Goal: Use online tool/utility: Utilize a website feature to perform a specific function

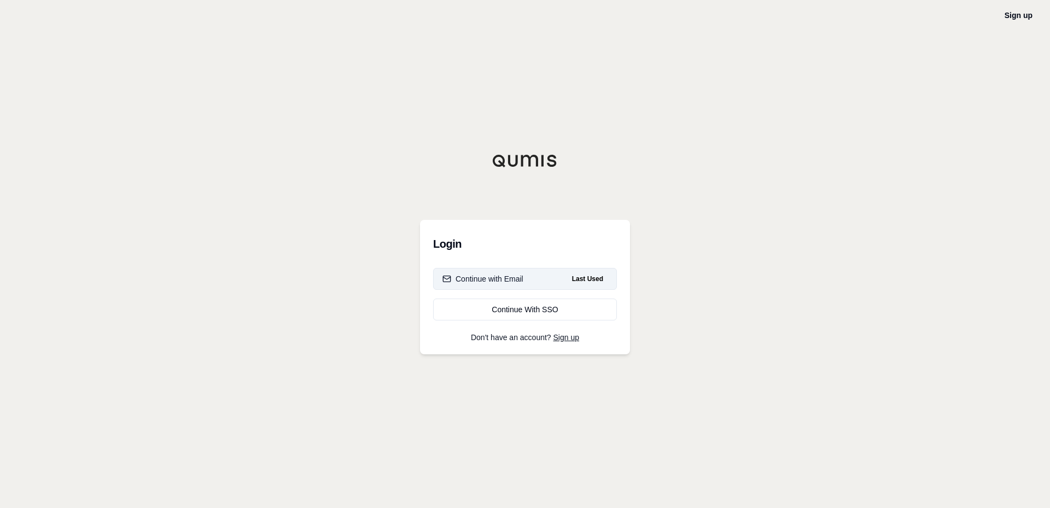
click at [488, 282] on div "Continue with Email" at bounding box center [482, 278] width 81 height 11
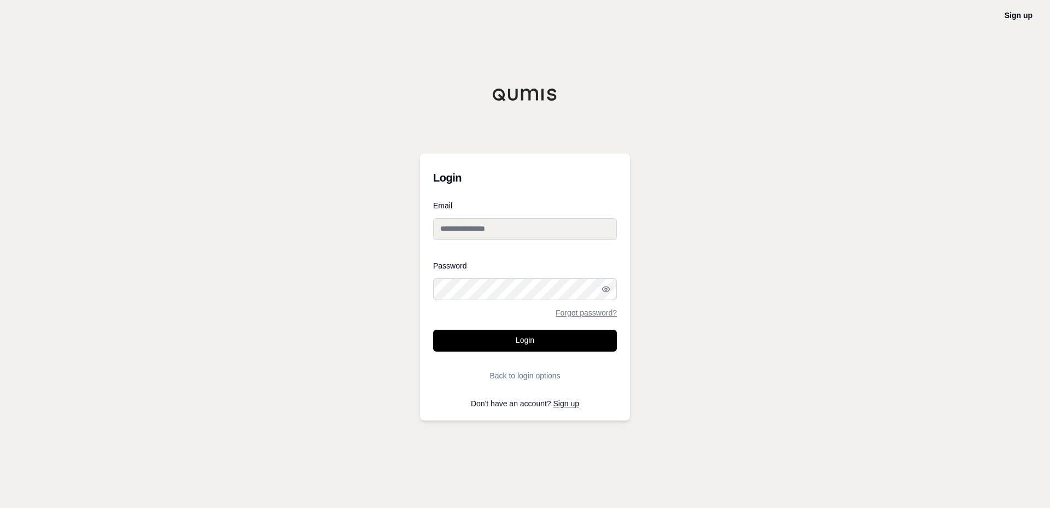
type input "**********"
click at [511, 336] on button "Login" at bounding box center [525, 341] width 184 height 22
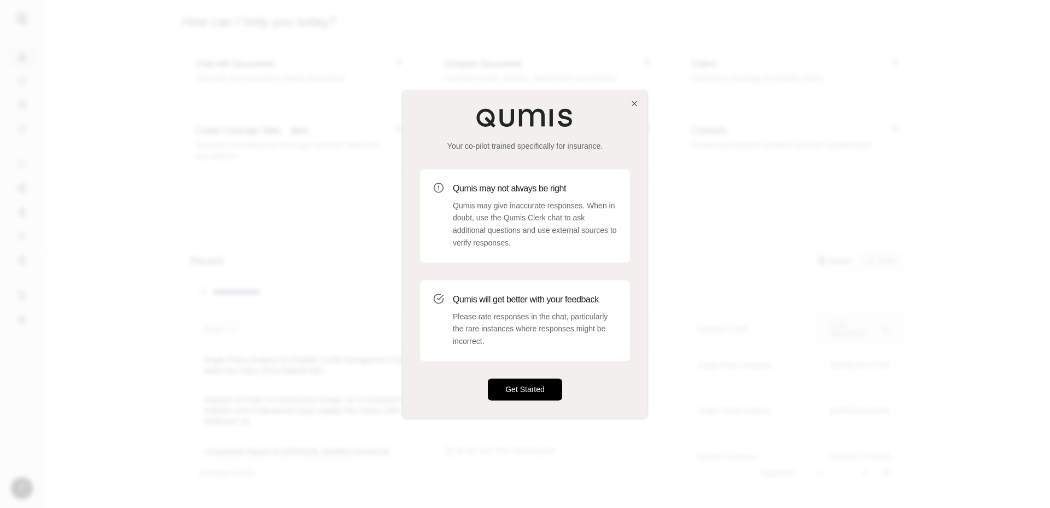
click at [526, 387] on button "Get Started" at bounding box center [525, 389] width 74 height 22
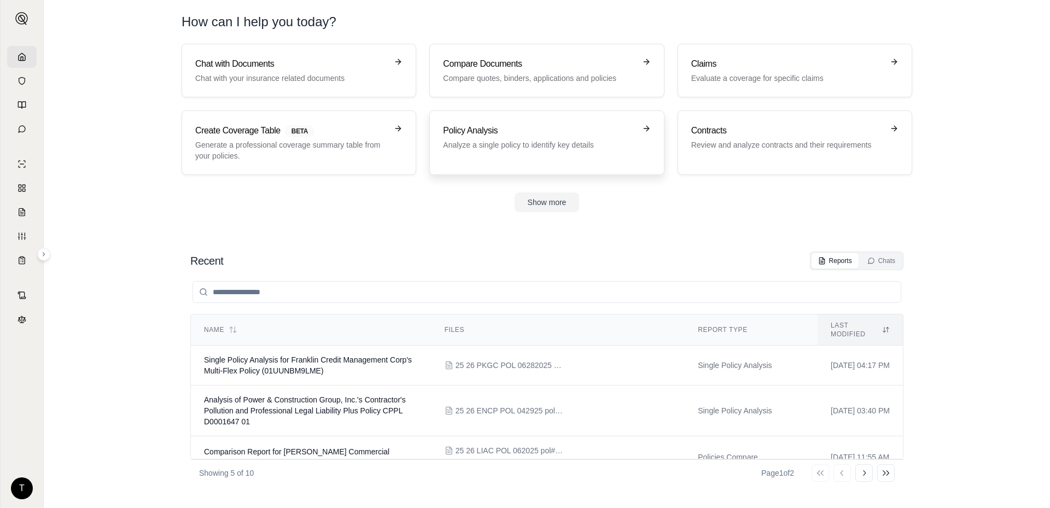
click at [530, 139] on p "Analyze a single policy to identify key details" at bounding box center [539, 144] width 192 height 11
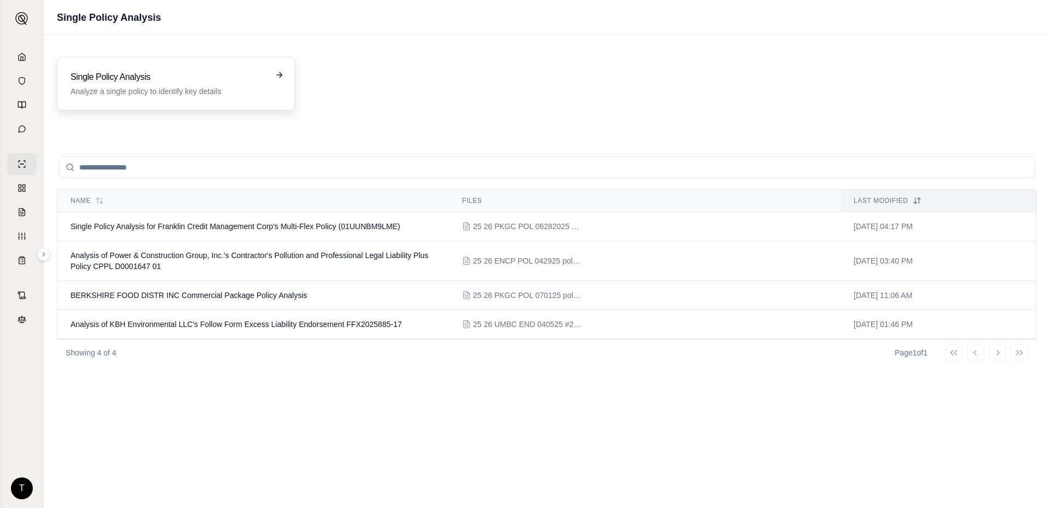
click at [256, 75] on h3 "Single Policy Analysis" at bounding box center [169, 77] width 196 height 13
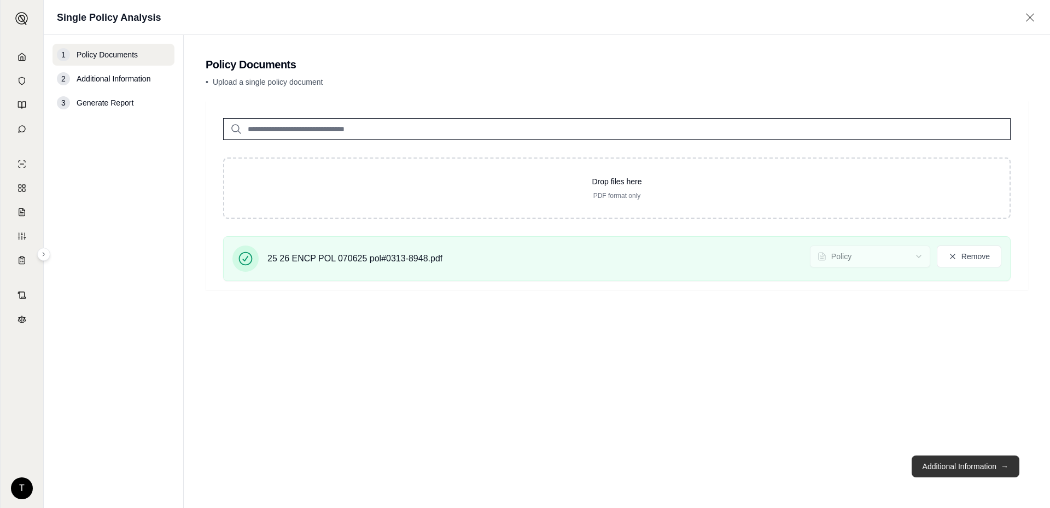
click at [961, 459] on button "Additional Information →" at bounding box center [966, 466] width 108 height 22
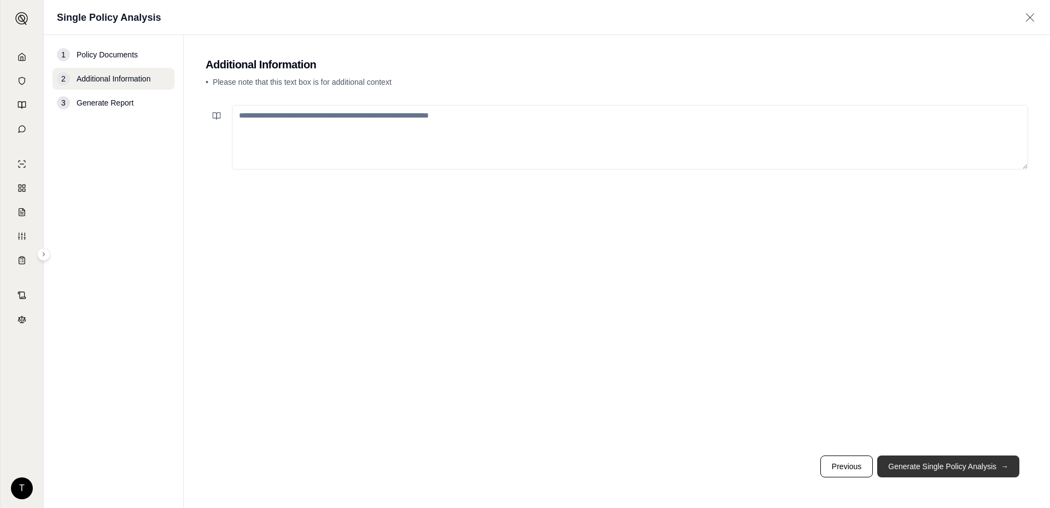
click at [926, 468] on button "Generate Single Policy Analysis →" at bounding box center [948, 466] width 142 height 22
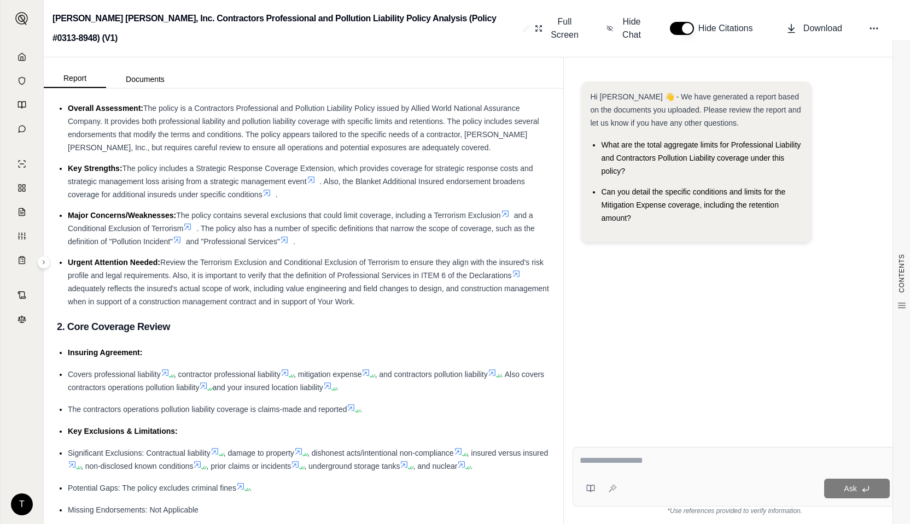
scroll to position [55, 0]
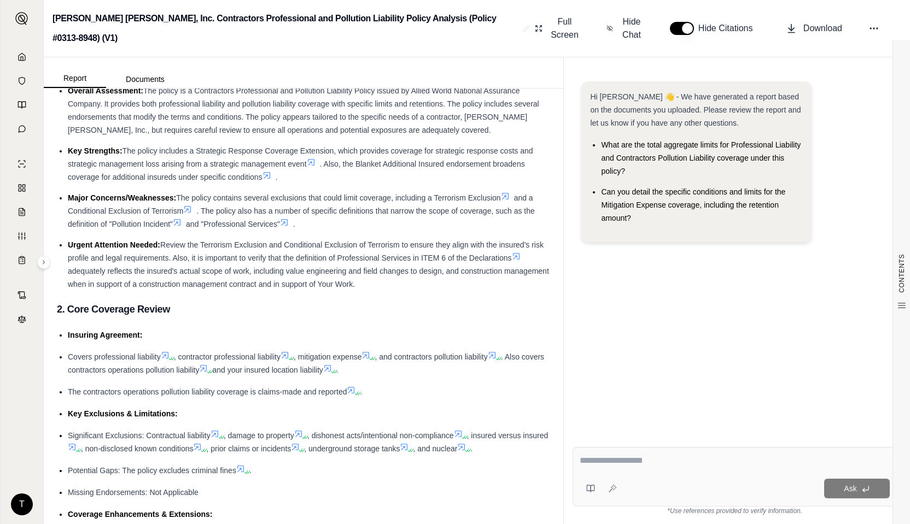
click at [635, 157] on span "What are the total aggregate limits for Professional Liability and Contractors …" at bounding box center [701, 158] width 200 height 35
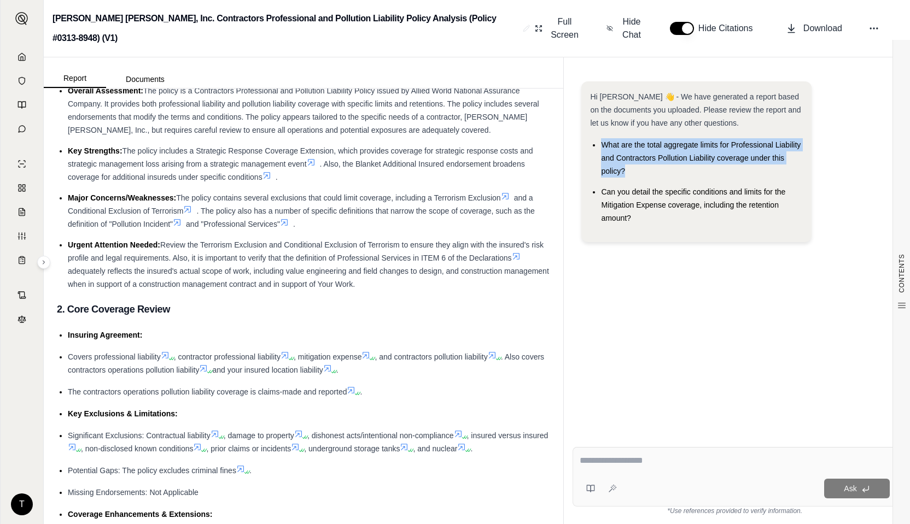
drag, startPoint x: 601, startPoint y: 143, endPoint x: 644, endPoint y: 171, distance: 51.0
click at [644, 171] on li "What are the total aggregate limits for Professional Liability and Contractors …" at bounding box center [701, 157] width 201 height 39
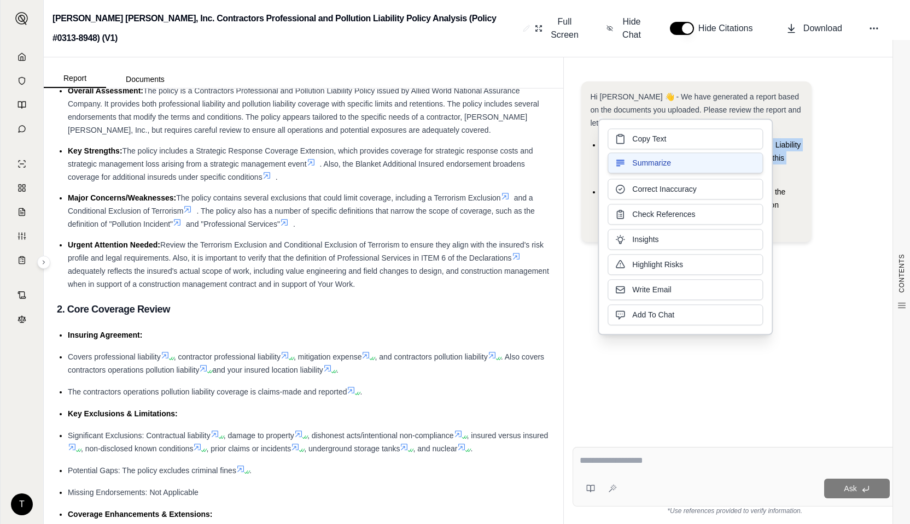
copy span "What are the total aggregate limits for Professional Liability and Contractors …"
click at [650, 136] on span "Copy Text" at bounding box center [649, 137] width 34 height 11
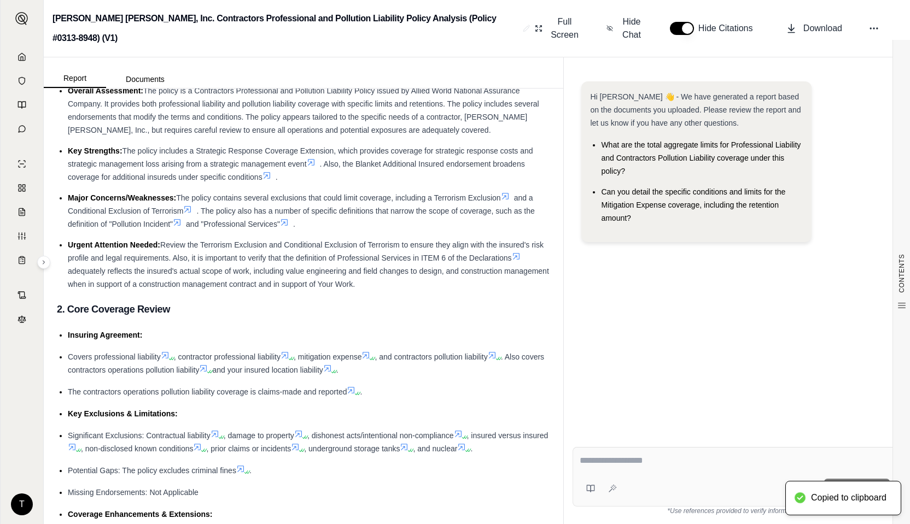
click at [621, 485] on div "Ask" at bounding box center [755, 489] width 268 height 20
drag, startPoint x: 621, startPoint y: 485, endPoint x: 615, endPoint y: 490, distance: 7.7
drag, startPoint x: 615, startPoint y: 490, endPoint x: 606, endPoint y: 486, distance: 10.3
click at [606, 486] on button at bounding box center [612, 488] width 17 height 17
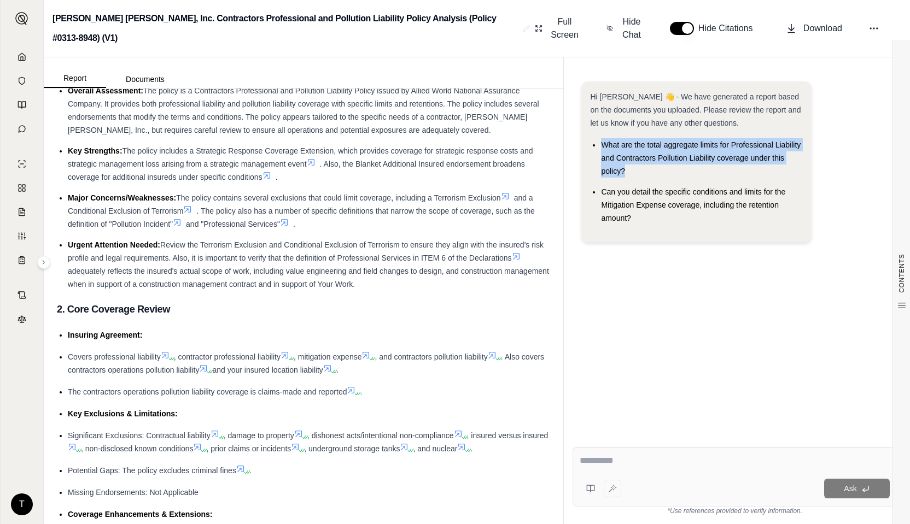
drag, startPoint x: 601, startPoint y: 143, endPoint x: 631, endPoint y: 173, distance: 42.1
click at [631, 173] on li "What are the total aggregate limits for Professional Liability and Contractors …" at bounding box center [701, 157] width 201 height 39
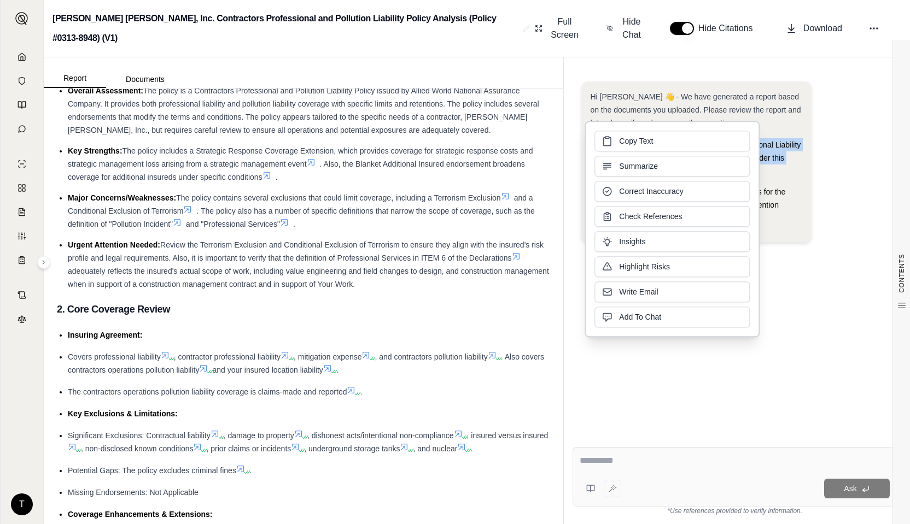
drag, startPoint x: 631, startPoint y: 173, endPoint x: 611, endPoint y: 142, distance: 37.2
click at [611, 138] on icon at bounding box center [606, 141] width 11 height 11
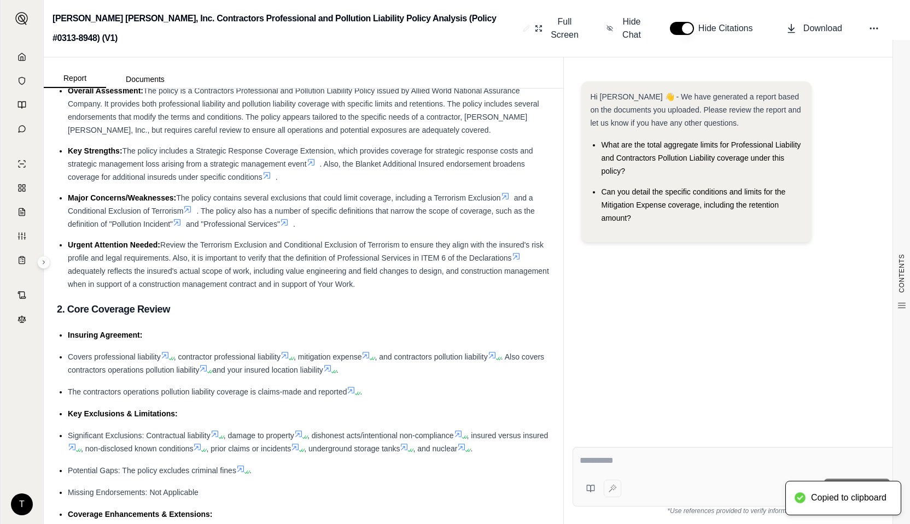
type textarea "**********"
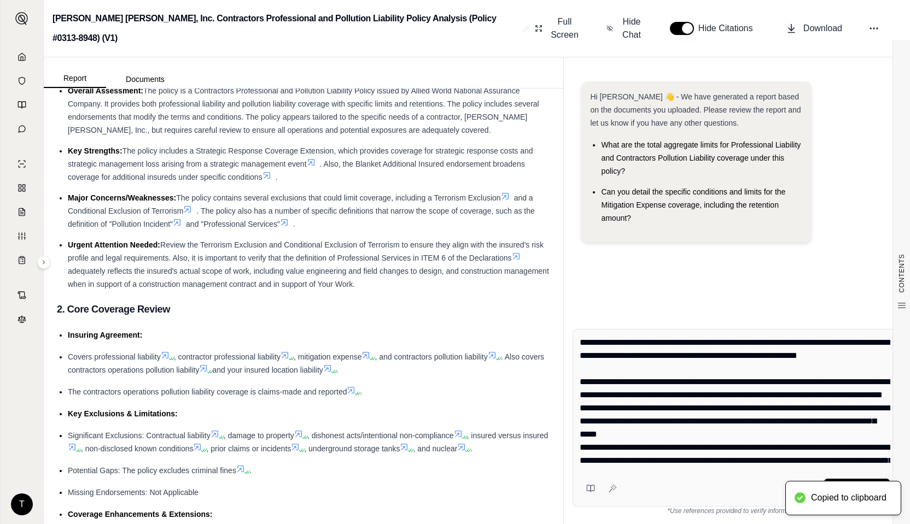
drag, startPoint x: 624, startPoint y: 486, endPoint x: 612, endPoint y: 486, distance: 12.0
click at [612, 486] on icon at bounding box center [612, 488] width 9 height 9
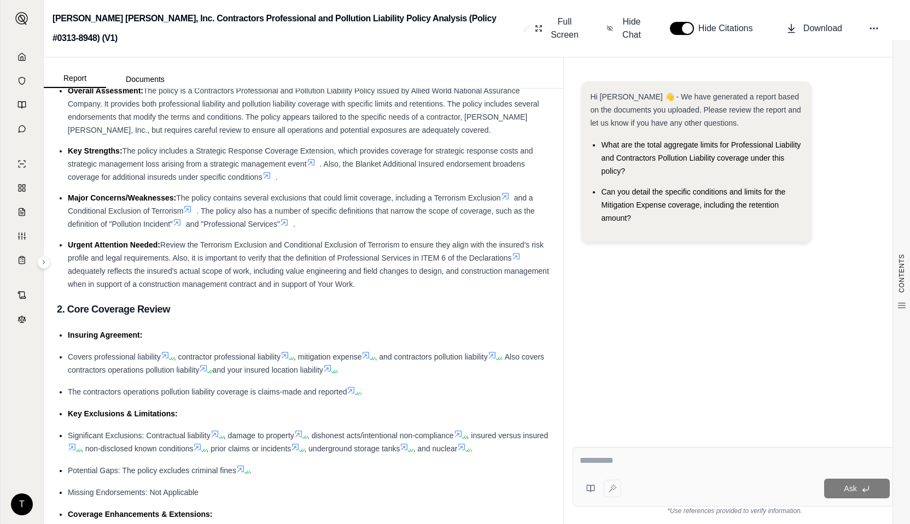
click at [612, 486] on div at bounding box center [601, 489] width 42 height 22
click at [592, 487] on icon at bounding box center [590, 488] width 9 height 9
click at [607, 484] on div at bounding box center [601, 489] width 42 height 22
click at [611, 486] on div at bounding box center [601, 489] width 42 height 22
drag, startPoint x: 646, startPoint y: 485, endPoint x: 610, endPoint y: 488, distance: 36.2
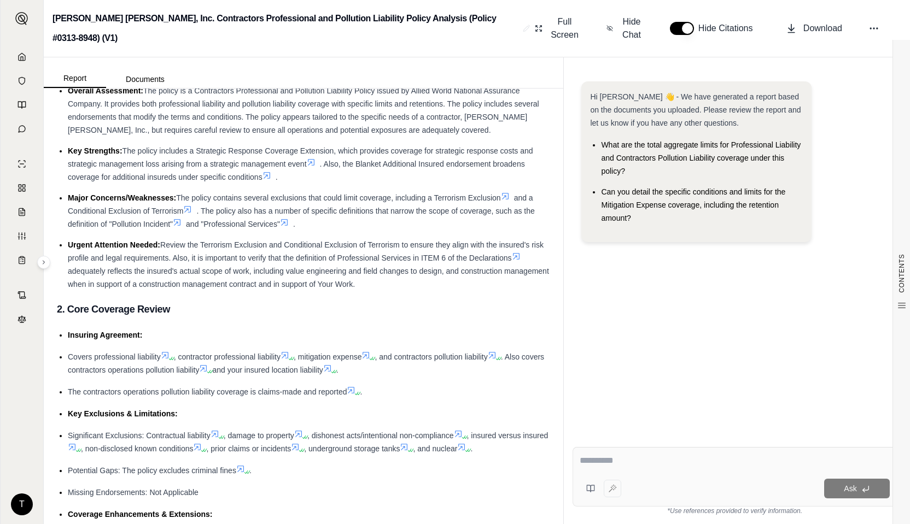
click at [610, 488] on div at bounding box center [601, 489] width 42 height 22
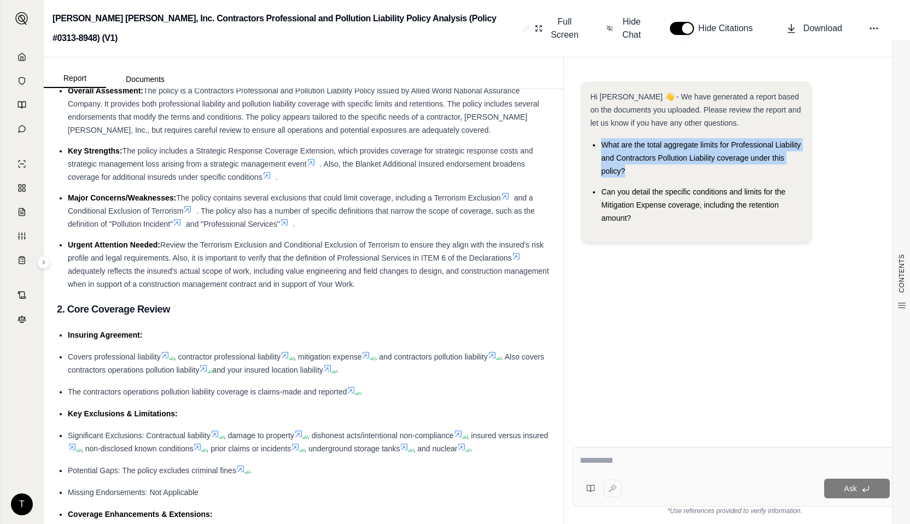
drag, startPoint x: 598, startPoint y: 141, endPoint x: 638, endPoint y: 174, distance: 52.0
click at [638, 174] on ul "What are the total aggregate limits for Professional Liability and Contractors …" at bounding box center [696, 181] width 212 height 86
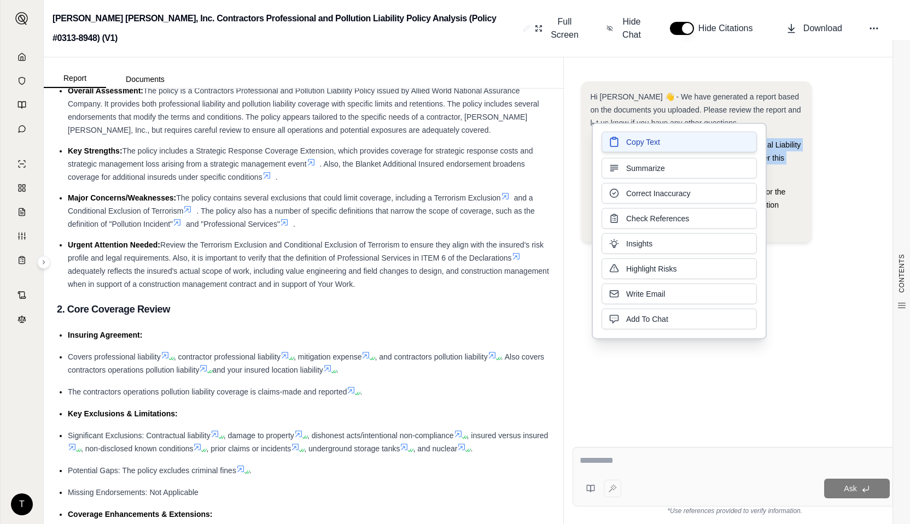
click at [635, 143] on span "Copy Text" at bounding box center [643, 142] width 34 height 11
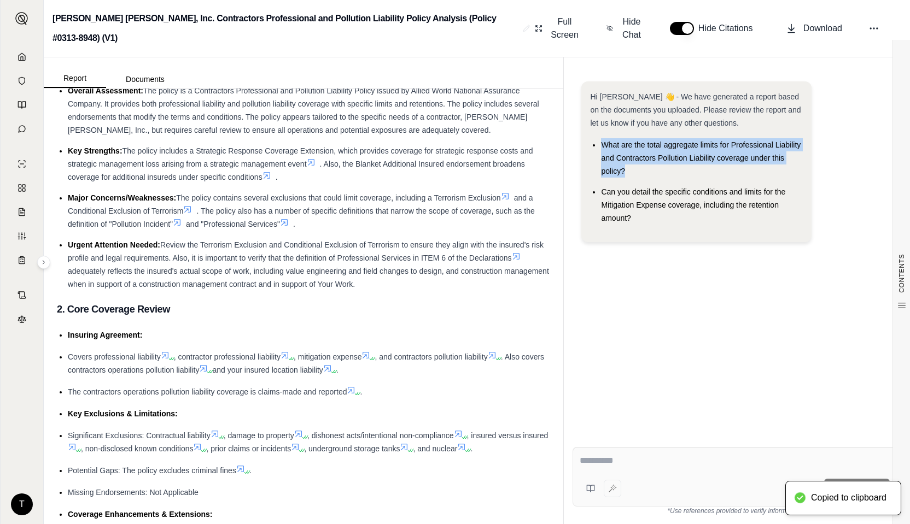
type textarea "**********"
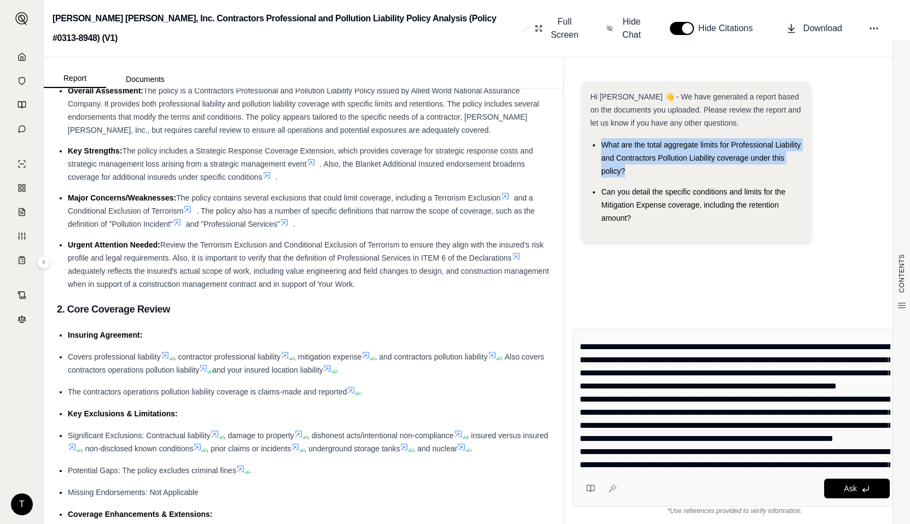
scroll to position [219, 0]
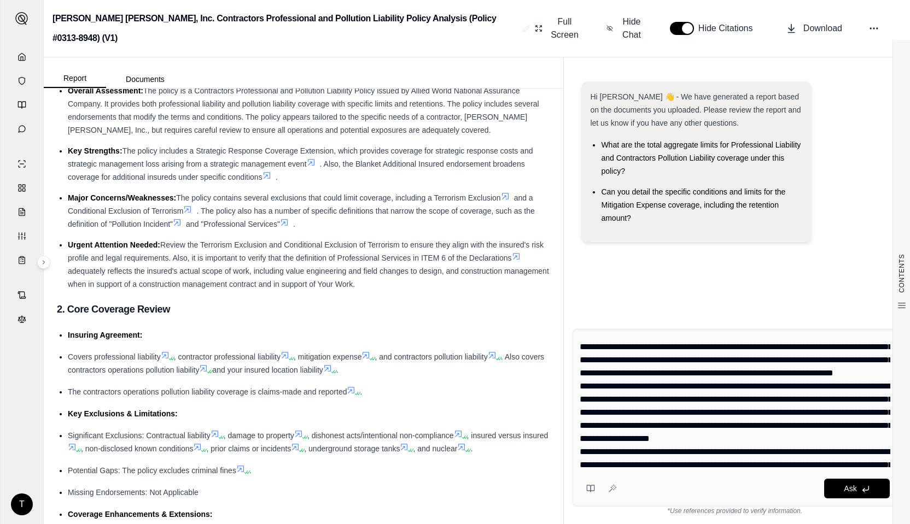
click at [641, 492] on div "Ask" at bounding box center [755, 489] width 268 height 20
drag, startPoint x: 655, startPoint y: 486, endPoint x: 632, endPoint y: 250, distance: 237.3
click at [632, 250] on div "Hi [PERSON_NAME] 👋 - We have generated a report based on the documents you uplo…" at bounding box center [734, 166] width 307 height 170
click at [628, 152] on li "What are the total aggregate limits for Professional Liability and Contractors …" at bounding box center [701, 157] width 201 height 39
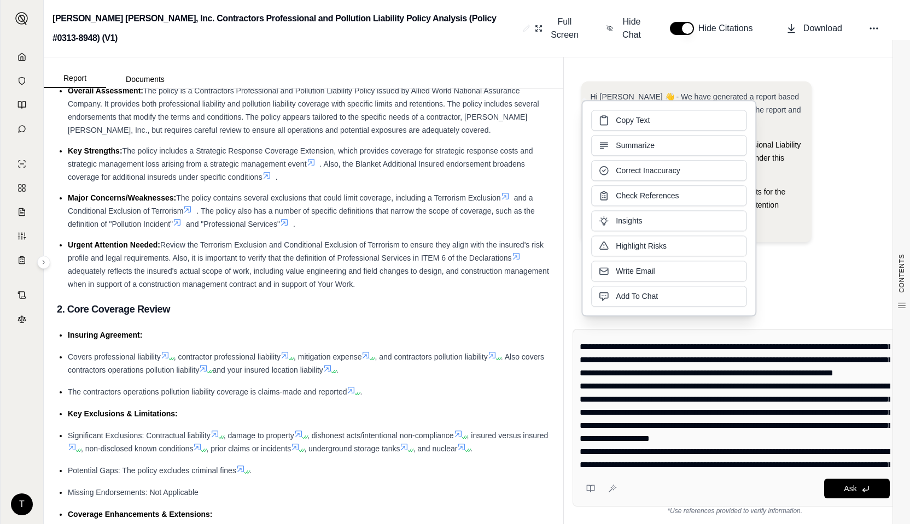
click at [628, 492] on div "Ask" at bounding box center [755, 489] width 268 height 20
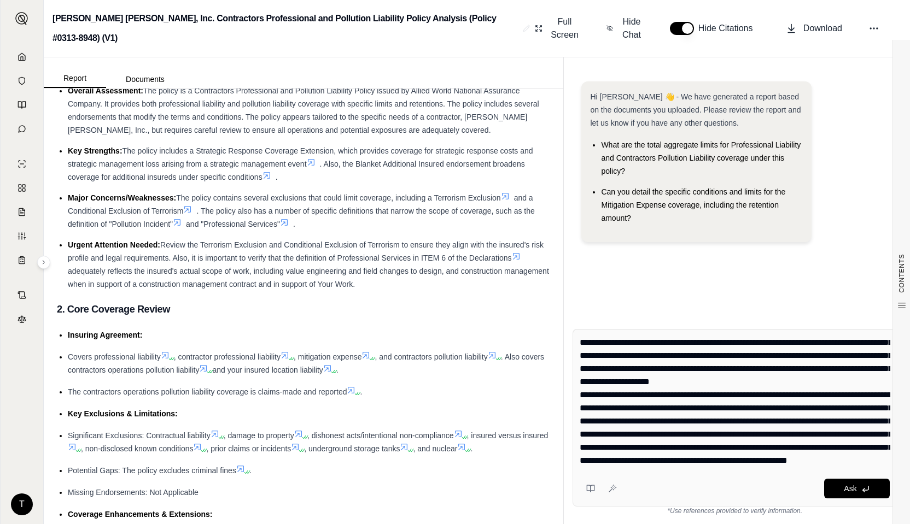
scroll to position [381, 0]
click at [655, 487] on div "Ask" at bounding box center [755, 489] width 268 height 20
drag, startPoint x: 655, startPoint y: 487, endPoint x: 622, endPoint y: 226, distance: 263.4
click at [621, 226] on div "Hi [PERSON_NAME] 👋 - We have generated a report based on the documents you uplo…" at bounding box center [696, 161] width 212 height 143
click at [615, 494] on button at bounding box center [612, 488] width 17 height 17
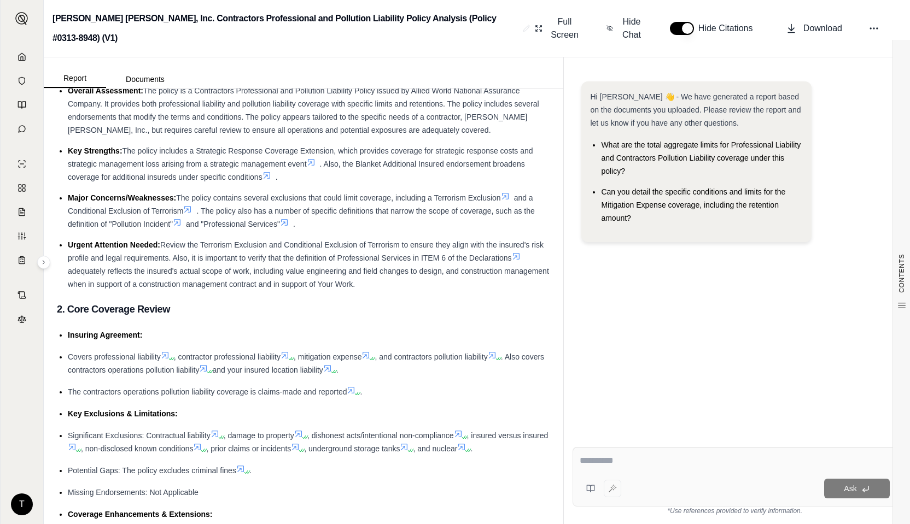
scroll to position [0, 0]
type textarea "**********"
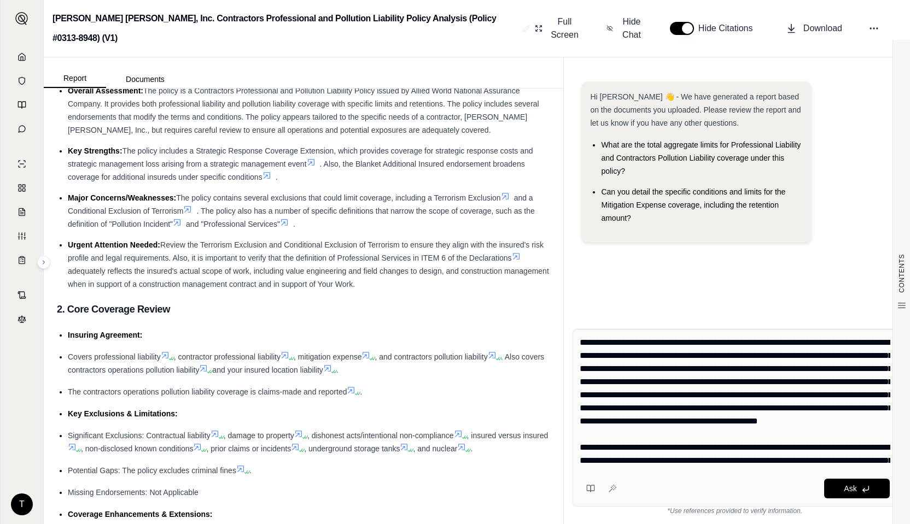
click at [624, 488] on div "Ask" at bounding box center [755, 489] width 268 height 20
click at [630, 489] on div "Ask" at bounding box center [755, 489] width 268 height 20
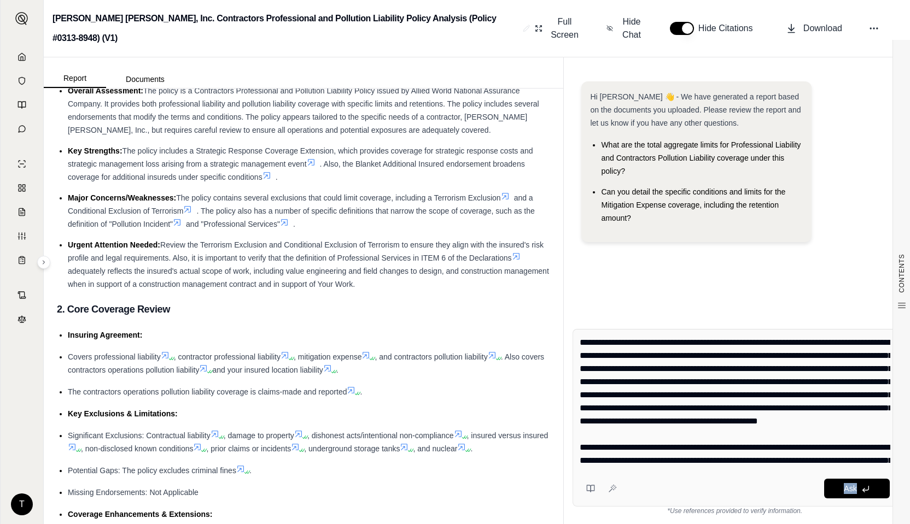
click at [630, 489] on div "Ask" at bounding box center [755, 489] width 268 height 20
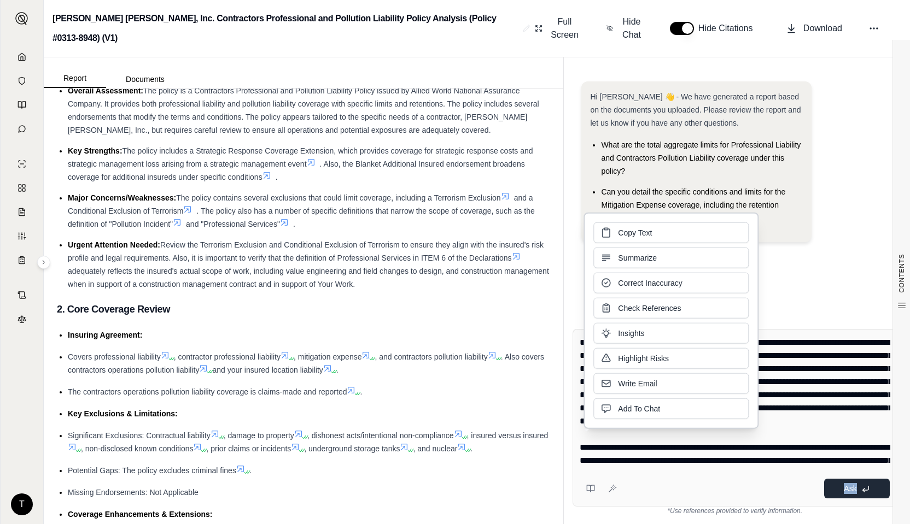
click at [848, 493] on button "Ask" at bounding box center [857, 489] width 66 height 20
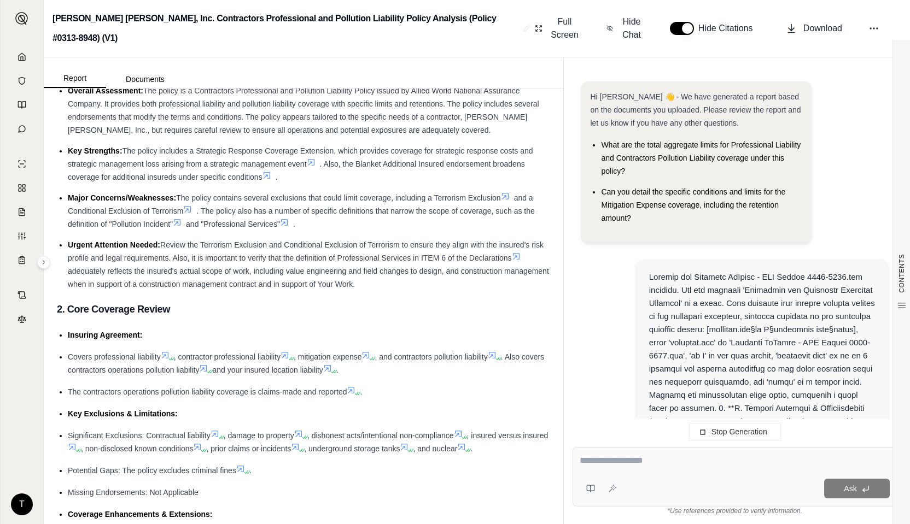
scroll to position [761, 0]
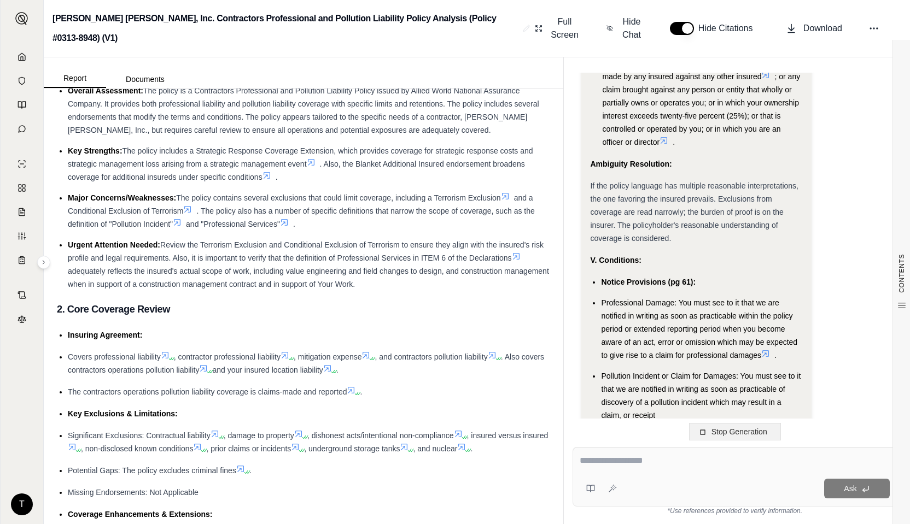
click at [710, 434] on button "Stop Generation" at bounding box center [735, 431] width 92 height 17
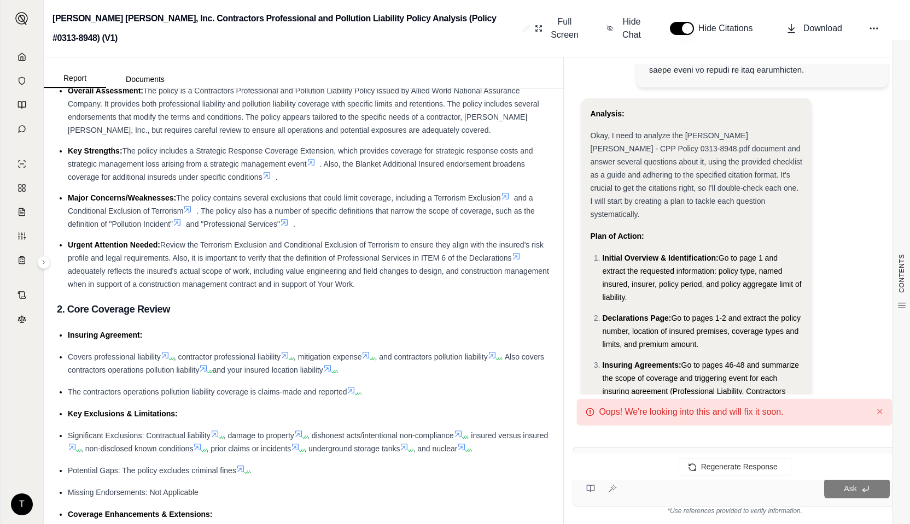
scroll to position [1017, 0]
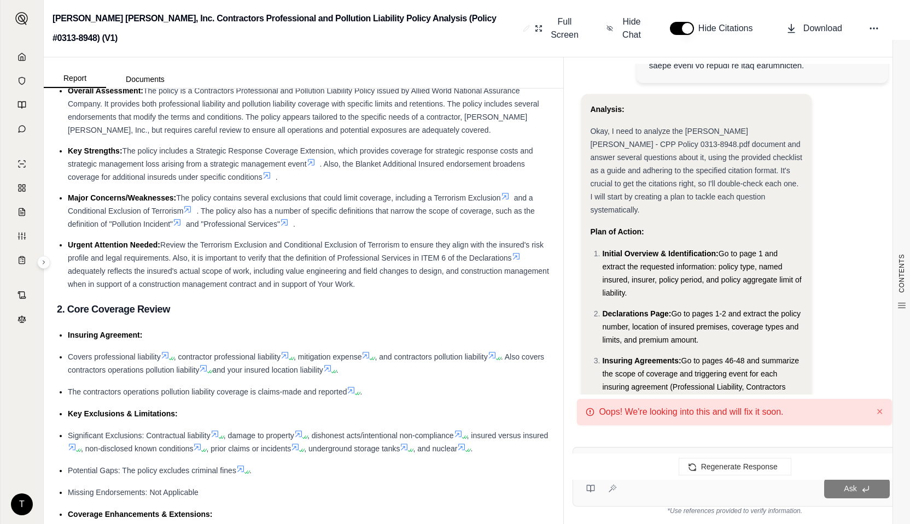
click at [647, 494] on div "Ask" at bounding box center [755, 489] width 268 height 20
click at [659, 498] on div "Ask" at bounding box center [755, 489] width 268 height 20
click at [609, 492] on icon at bounding box center [612, 488] width 9 height 9
click at [633, 492] on div "Ask" at bounding box center [755, 489] width 268 height 20
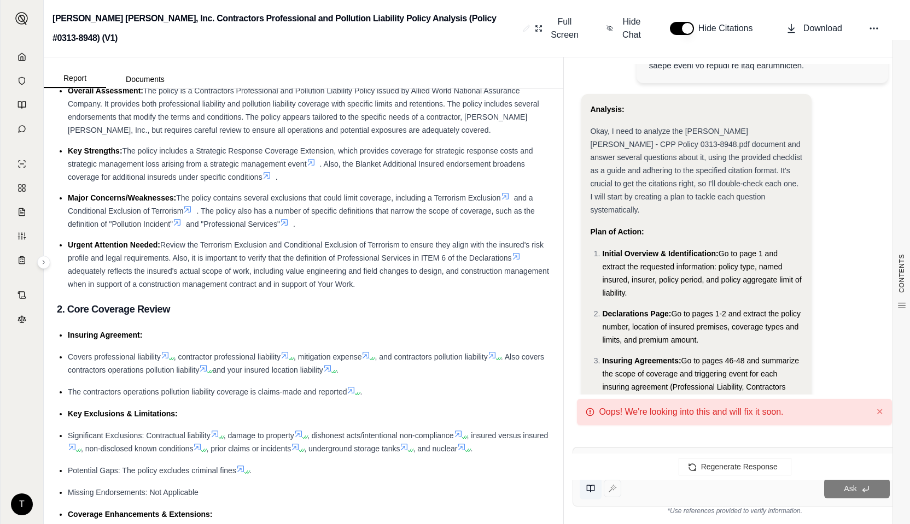
click at [588, 488] on icon at bounding box center [590, 488] width 9 height 9
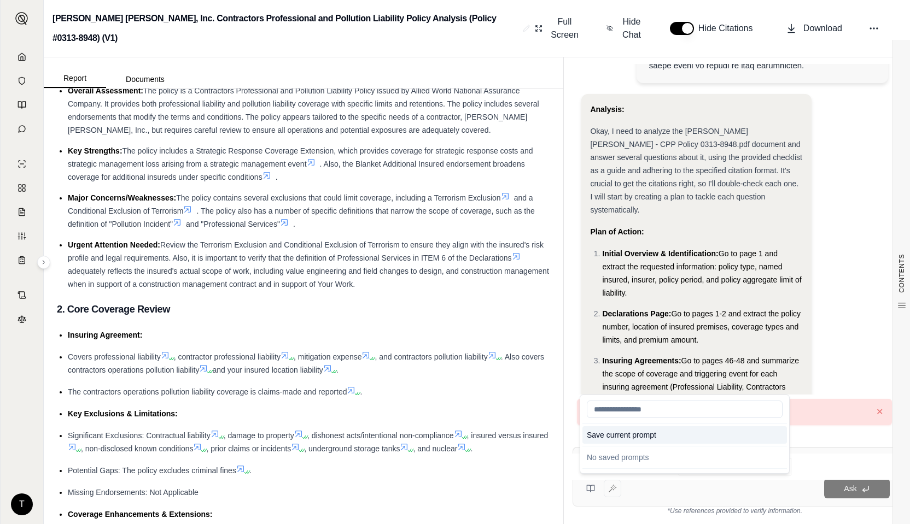
type textarea "**********"
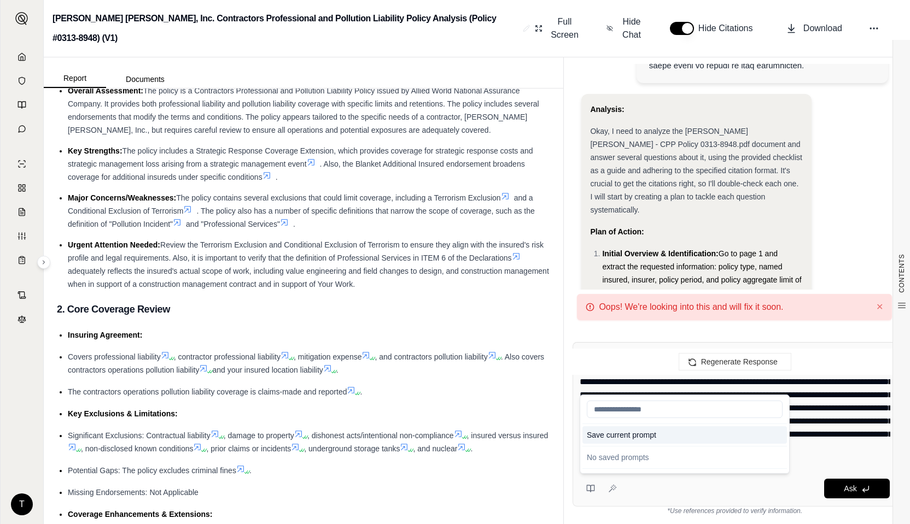
click at [622, 437] on button "Save current prompt" at bounding box center [684, 435] width 205 height 17
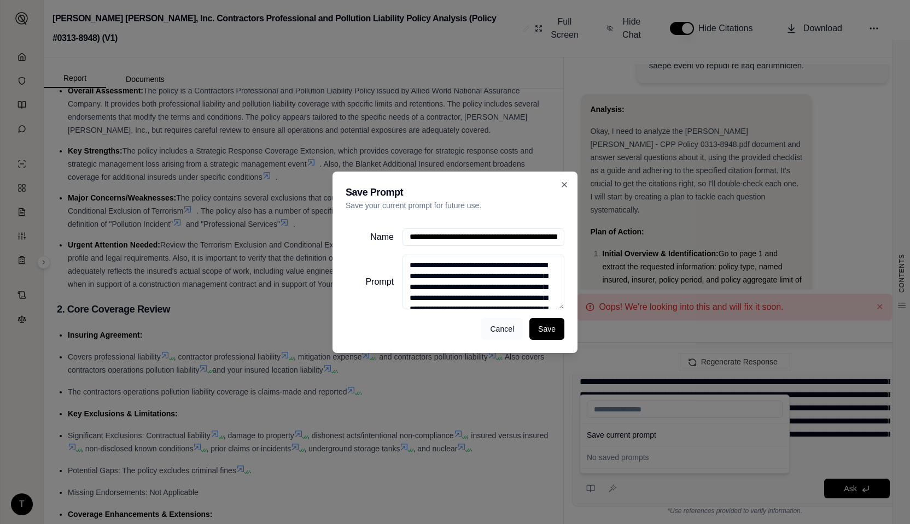
click at [510, 335] on button "Cancel" at bounding box center [502, 329] width 42 height 22
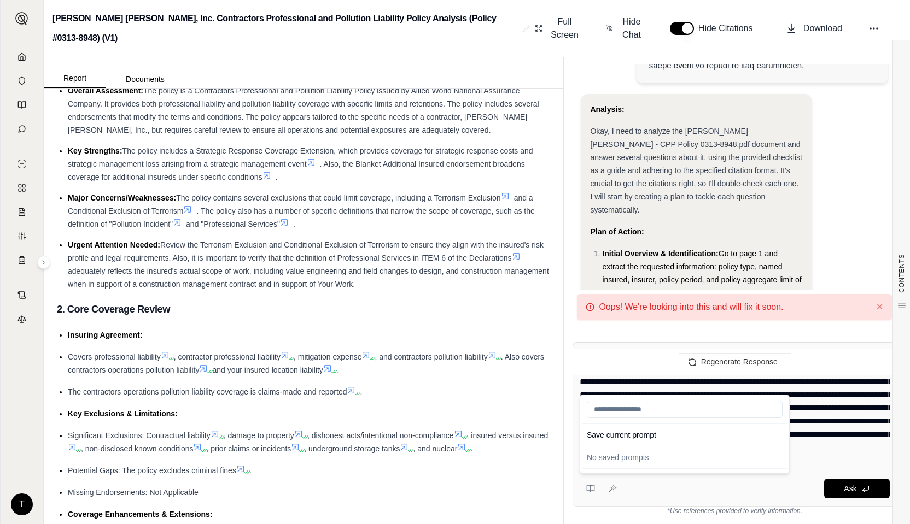
click at [626, 490] on div "Ask" at bounding box center [755, 489] width 268 height 20
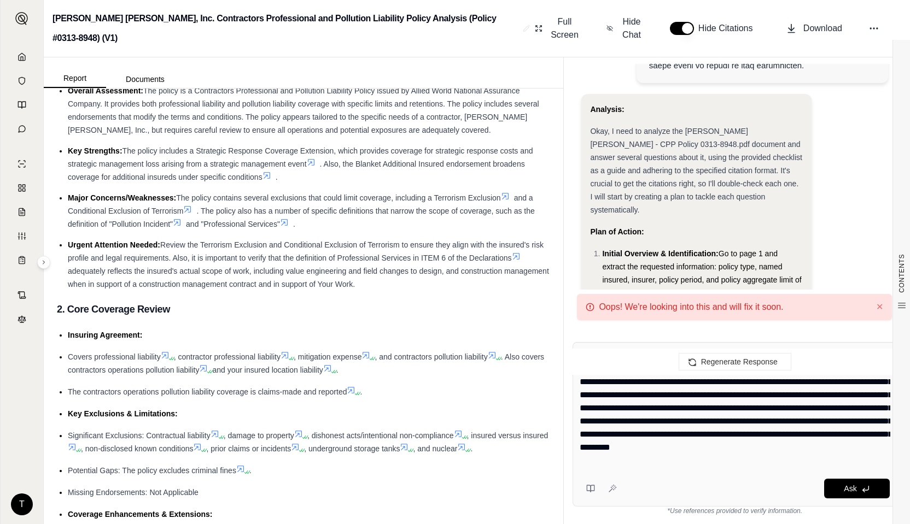
click at [691, 492] on div "Ask" at bounding box center [755, 489] width 268 height 20
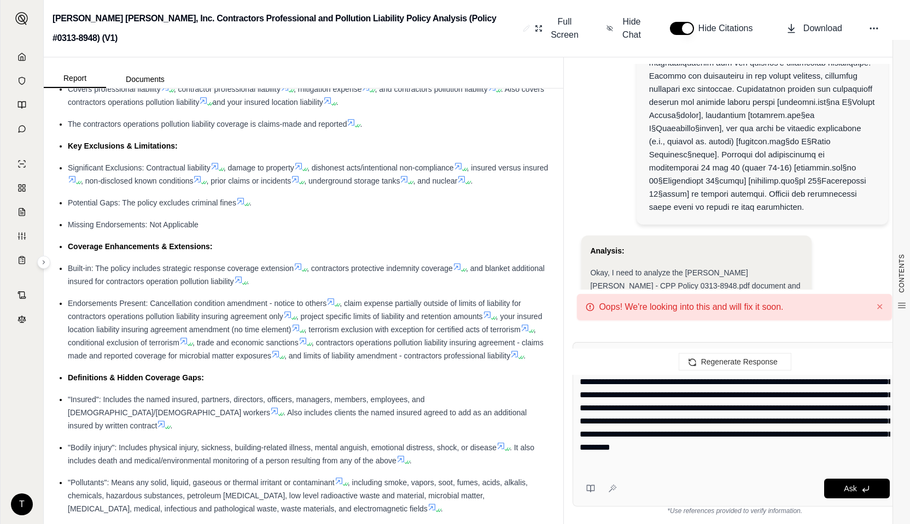
scroll to position [328, 0]
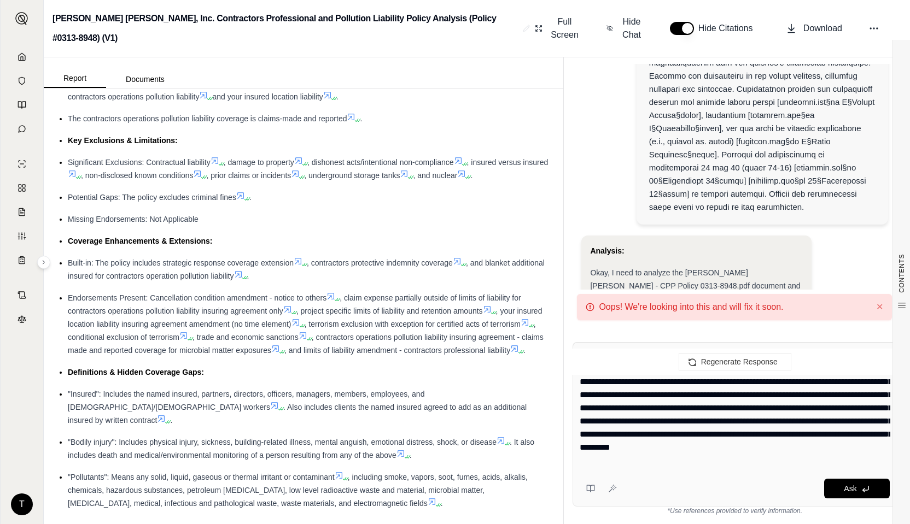
click at [756, 497] on div "Ask" at bounding box center [755, 489] width 268 height 20
click at [650, 489] on div "Ask" at bounding box center [755, 489] width 268 height 20
click at [662, 494] on div "Ask" at bounding box center [755, 489] width 268 height 20
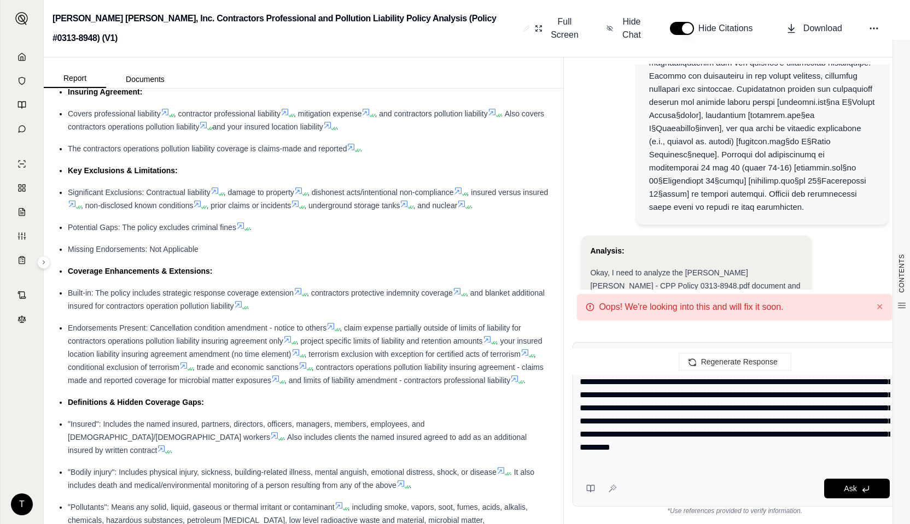
scroll to position [273, 0]
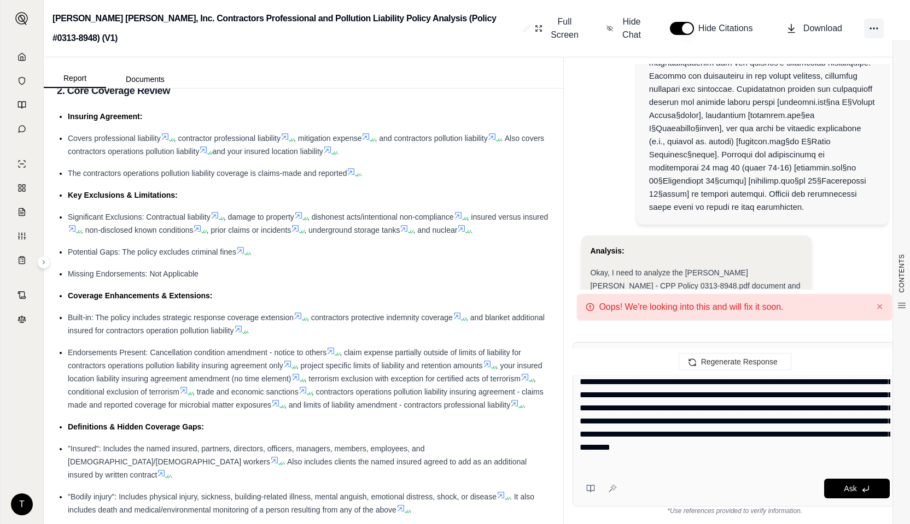
click at [873, 29] on icon at bounding box center [873, 28] width 11 height 11
click at [520, 65] on div "Report Documents" at bounding box center [303, 72] width 519 height 31
click at [646, 258] on div "Analysis:" at bounding box center [696, 250] width 212 height 13
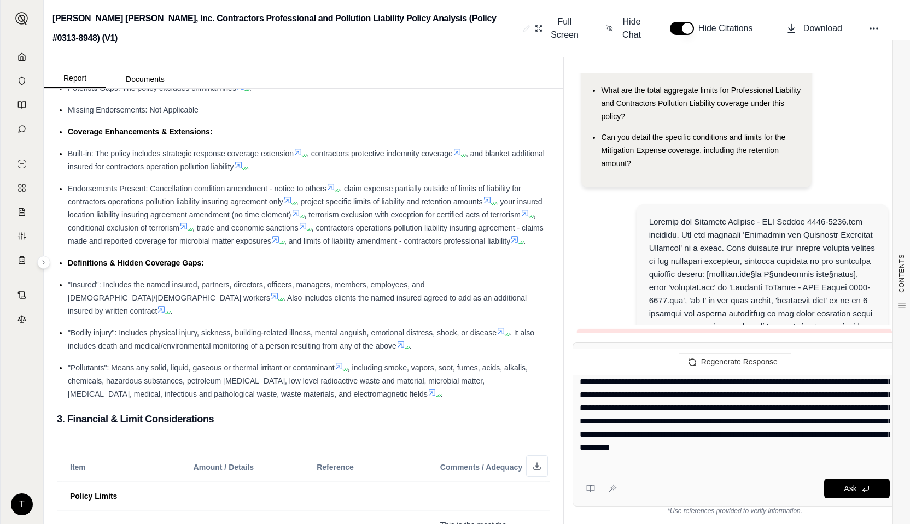
scroll to position [0, 0]
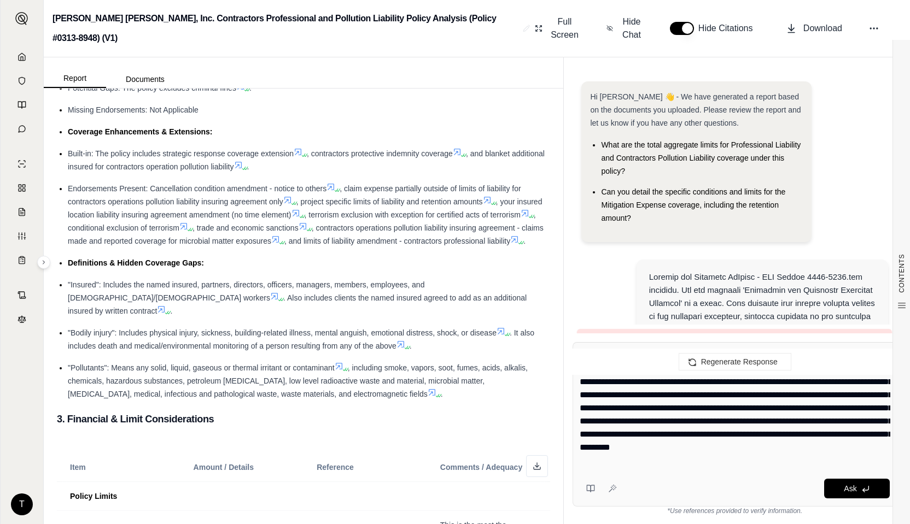
click at [631, 156] on span "What are the total aggregate limits for Professional Liability and Contractors …" at bounding box center [701, 158] width 200 height 35
click at [610, 100] on span "Hi [PERSON_NAME] 👋 - We have generated a report based on the documents you uplo…" at bounding box center [695, 109] width 211 height 35
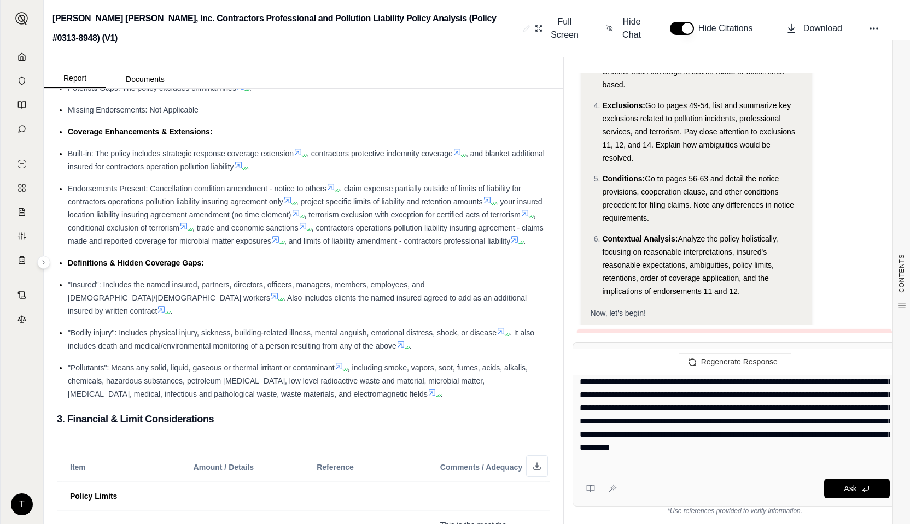
scroll to position [1586, 0]
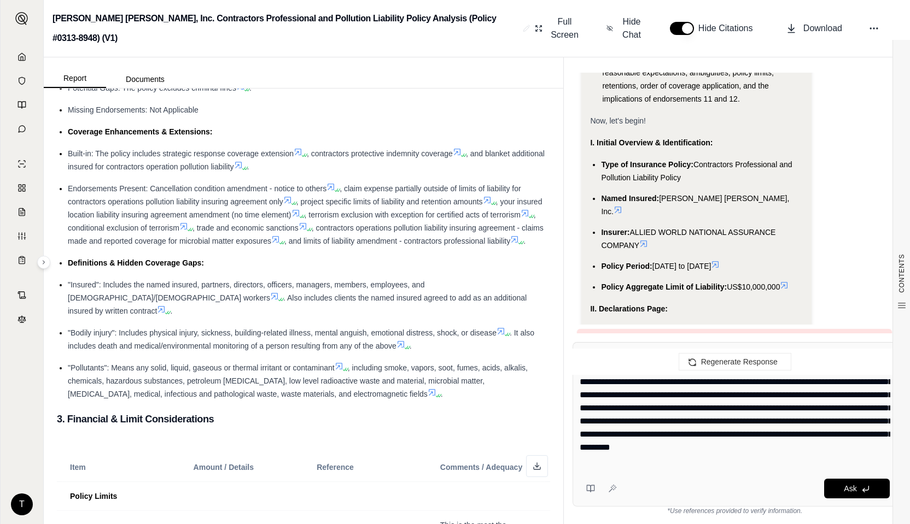
click at [669, 496] on div "Ask" at bounding box center [755, 489] width 268 height 20
drag, startPoint x: 637, startPoint y: 488, endPoint x: 618, endPoint y: 488, distance: 19.1
click at [617, 488] on button at bounding box center [612, 488] width 17 height 17
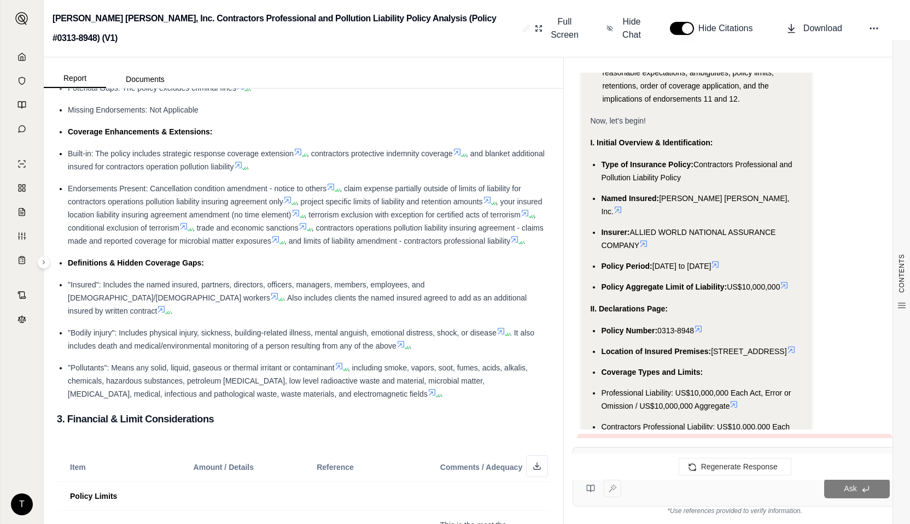
click at [627, 490] on div "Ask" at bounding box center [755, 489] width 268 height 20
click at [632, 488] on div "Ask" at bounding box center [755, 489] width 268 height 20
click at [632, 489] on div "Ask" at bounding box center [755, 489] width 268 height 20
click at [596, 490] on button at bounding box center [591, 489] width 22 height 22
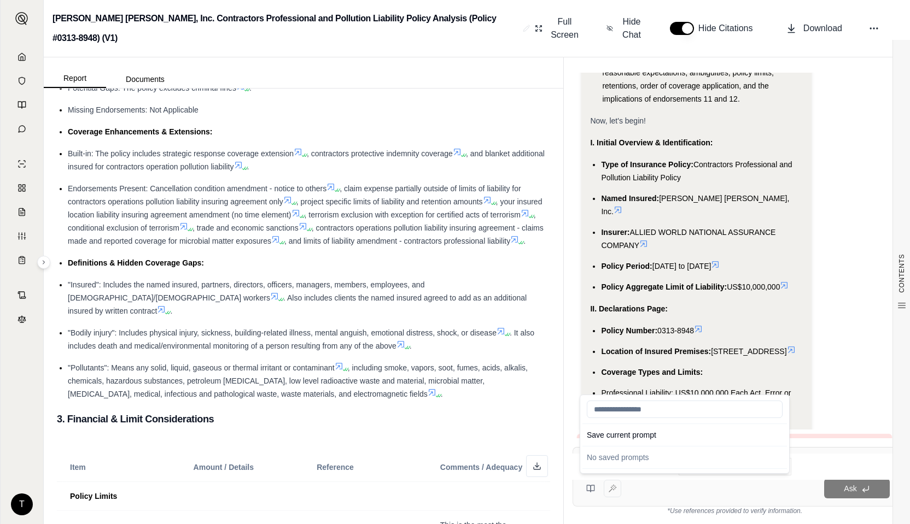
click at [624, 411] on input "search" at bounding box center [685, 409] width 196 height 17
type textarea "**********"
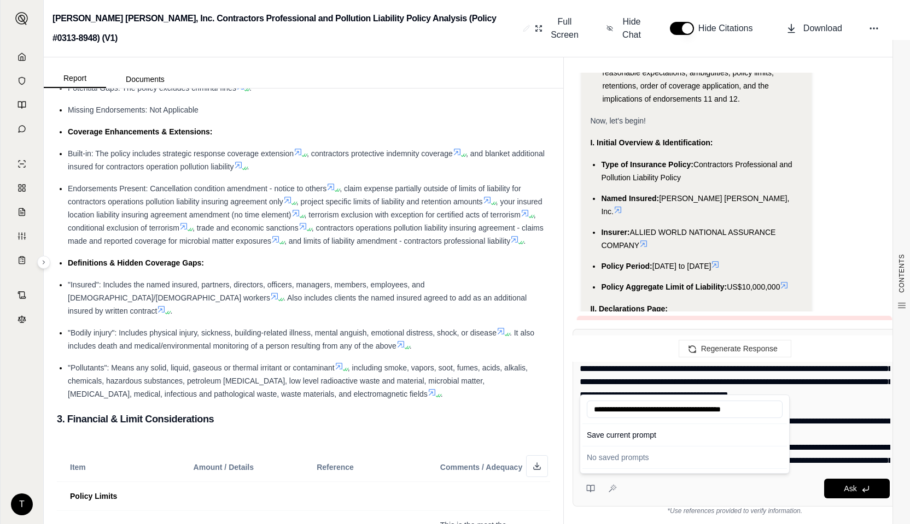
type input "**********"
click at [843, 493] on button "Ask" at bounding box center [857, 489] width 66 height 20
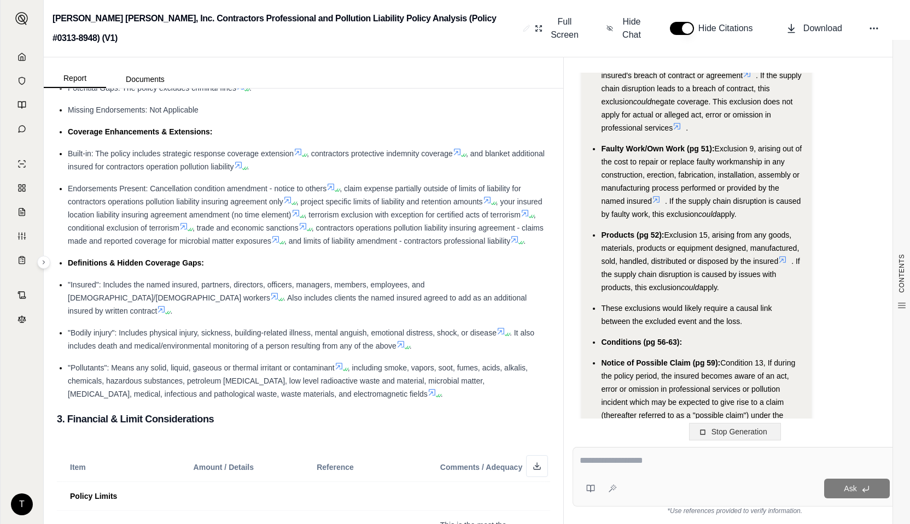
click at [738, 431] on span "Stop Generation" at bounding box center [739, 432] width 56 height 9
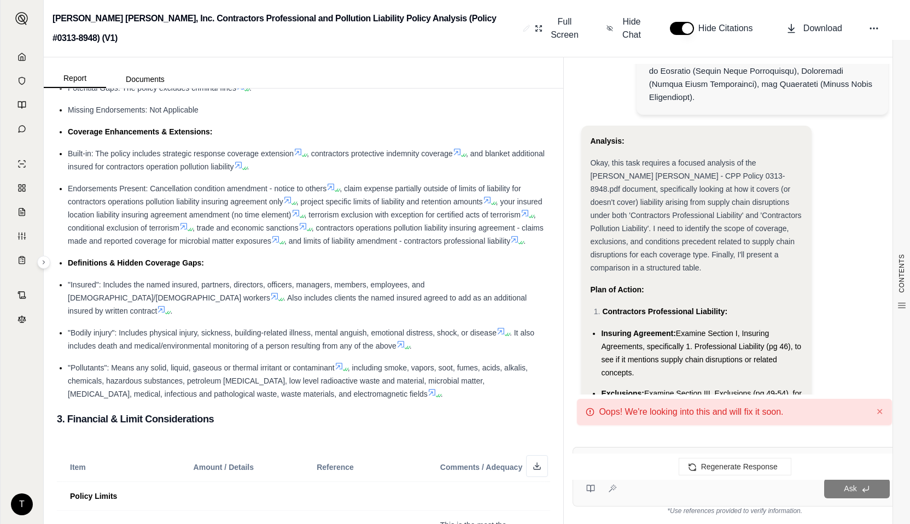
scroll to position [4096, 0]
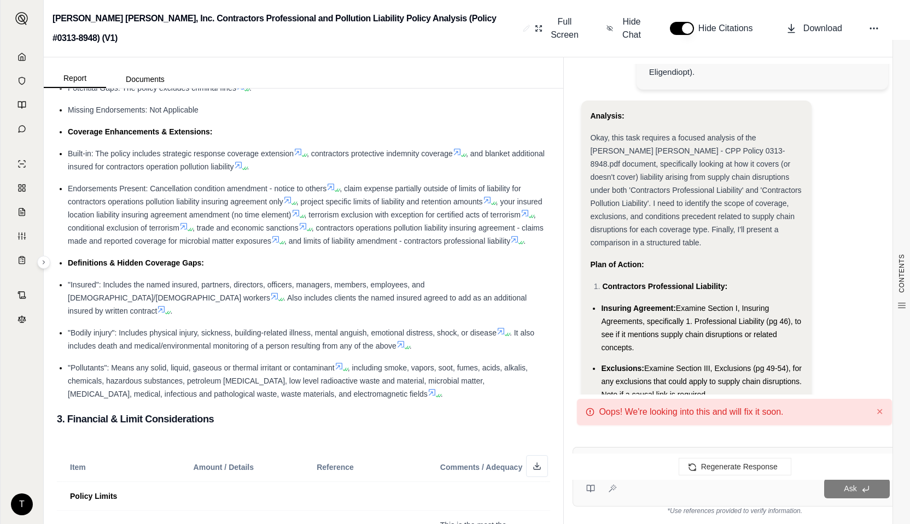
click at [666, 490] on div "Ask" at bounding box center [755, 489] width 268 height 20
